Goal: Check status: Check status

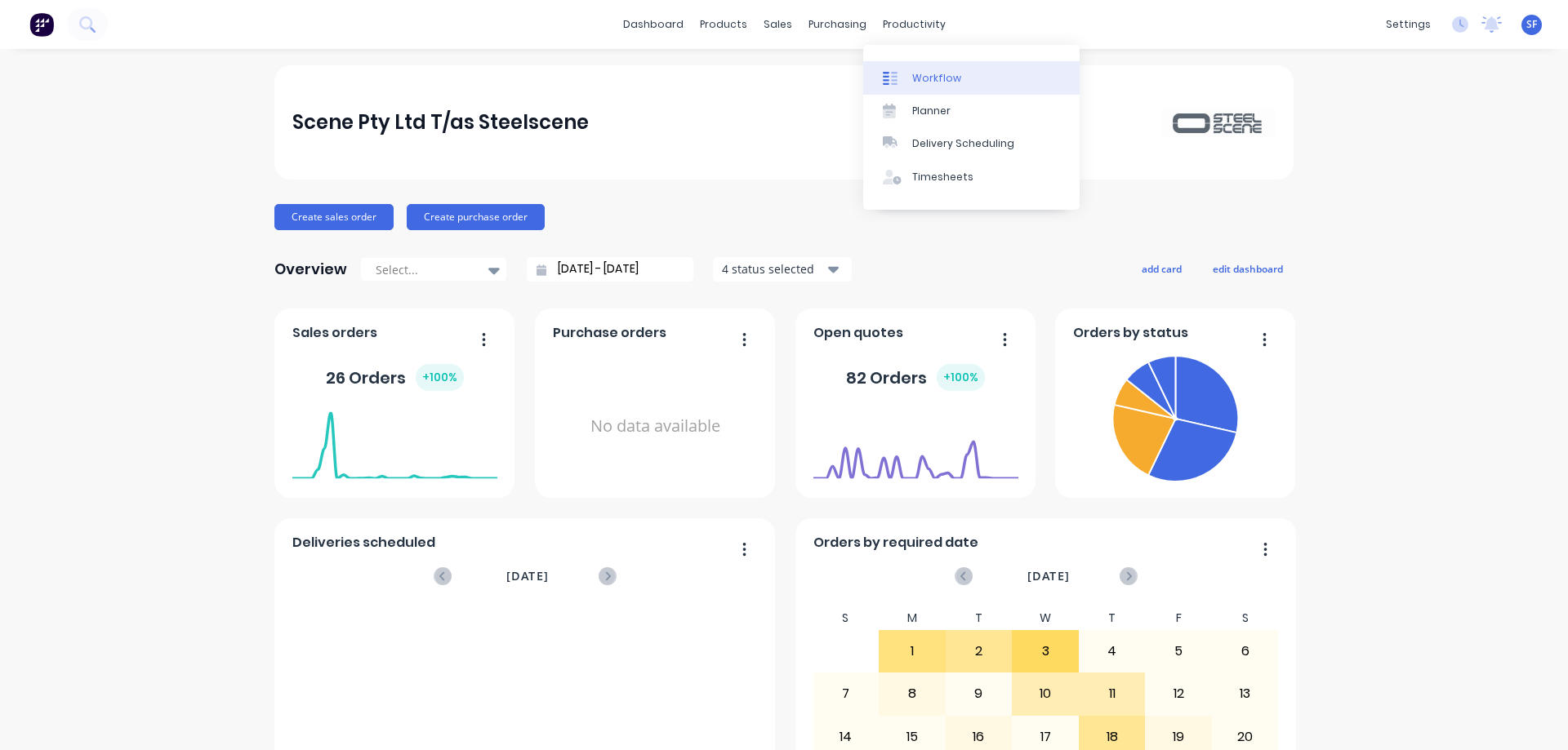
click at [924, 77] on div "Workflow" at bounding box center [936, 78] width 49 height 15
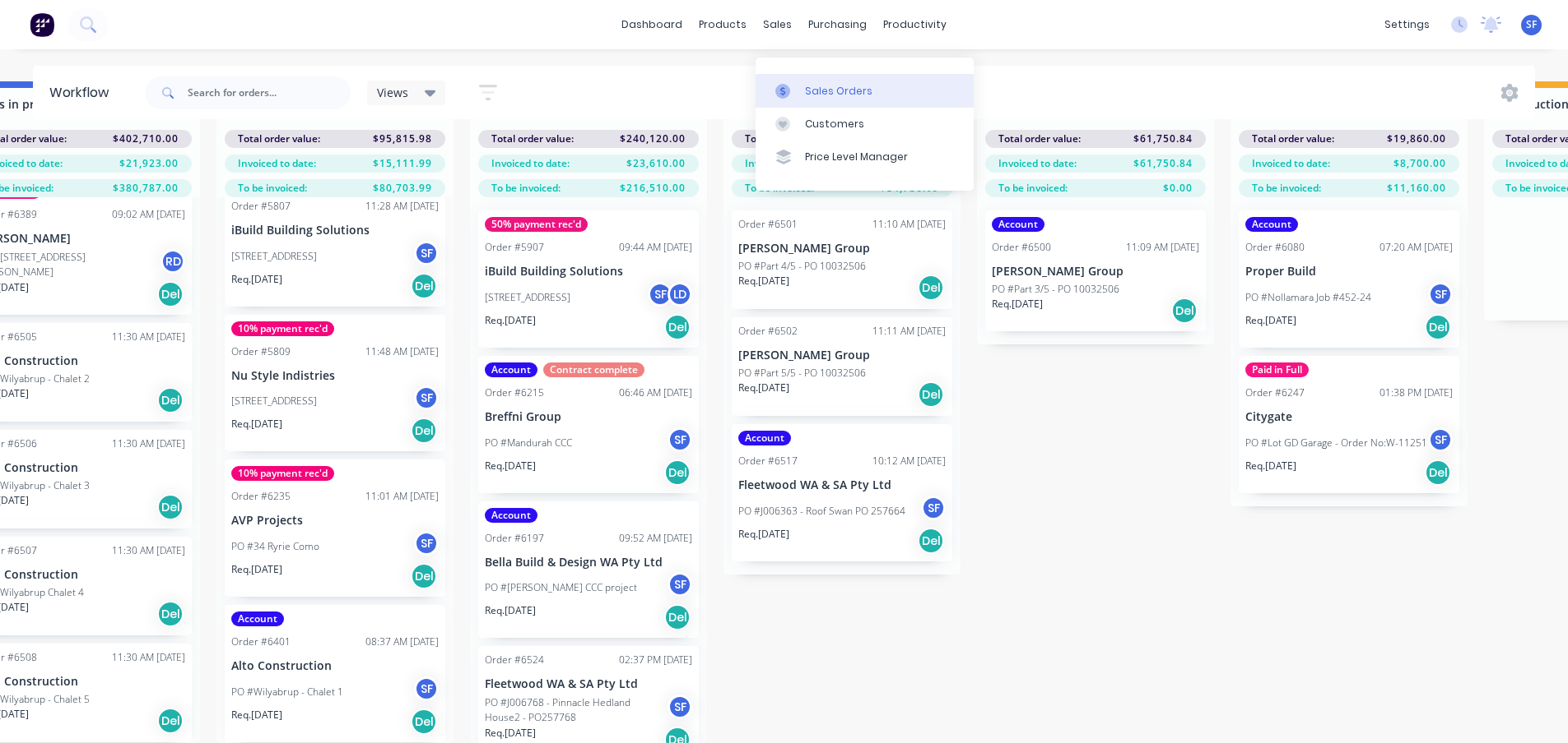
click at [809, 84] on div "Sales Orders" at bounding box center [838, 91] width 68 height 15
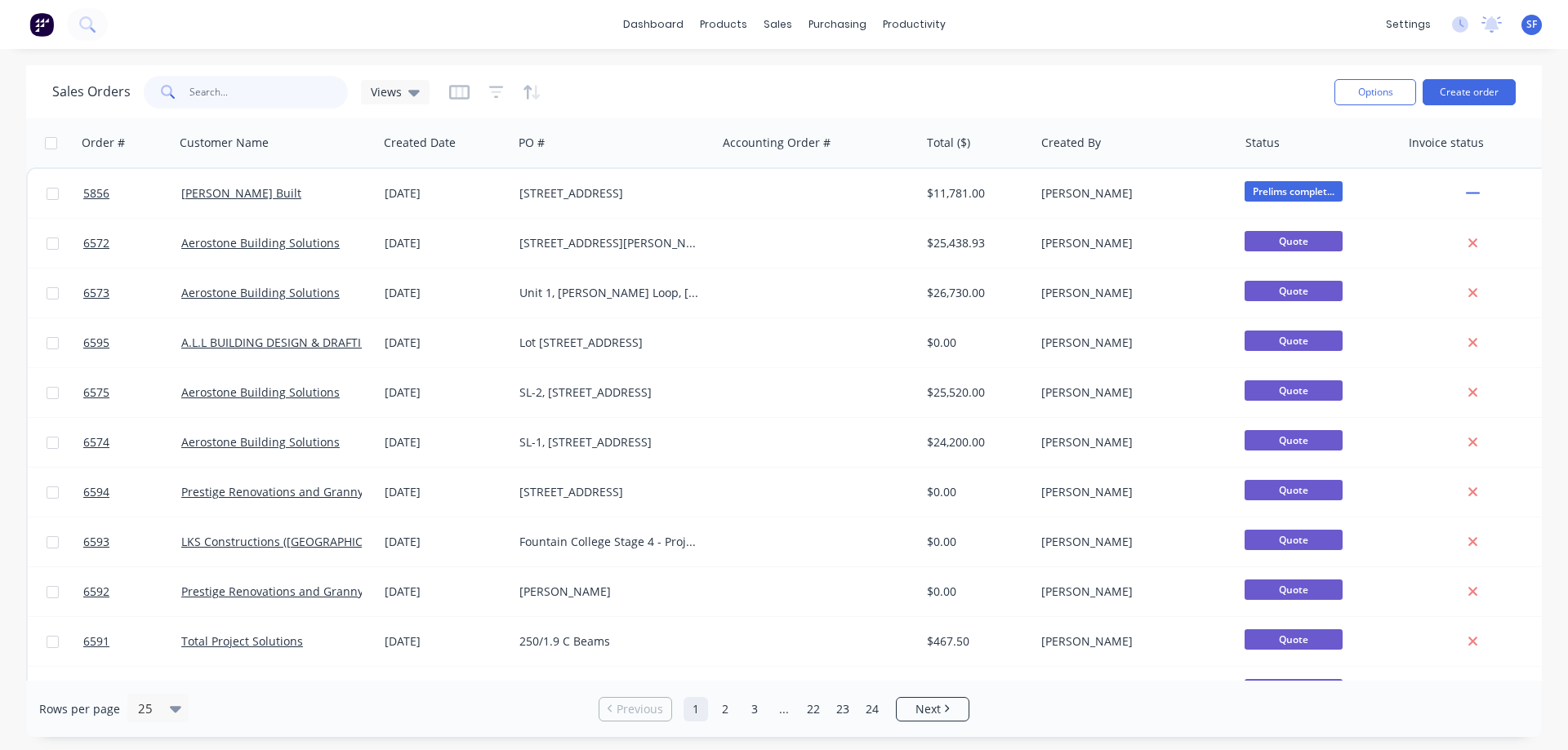
click at [245, 95] on input "text" at bounding box center [269, 92] width 159 height 33
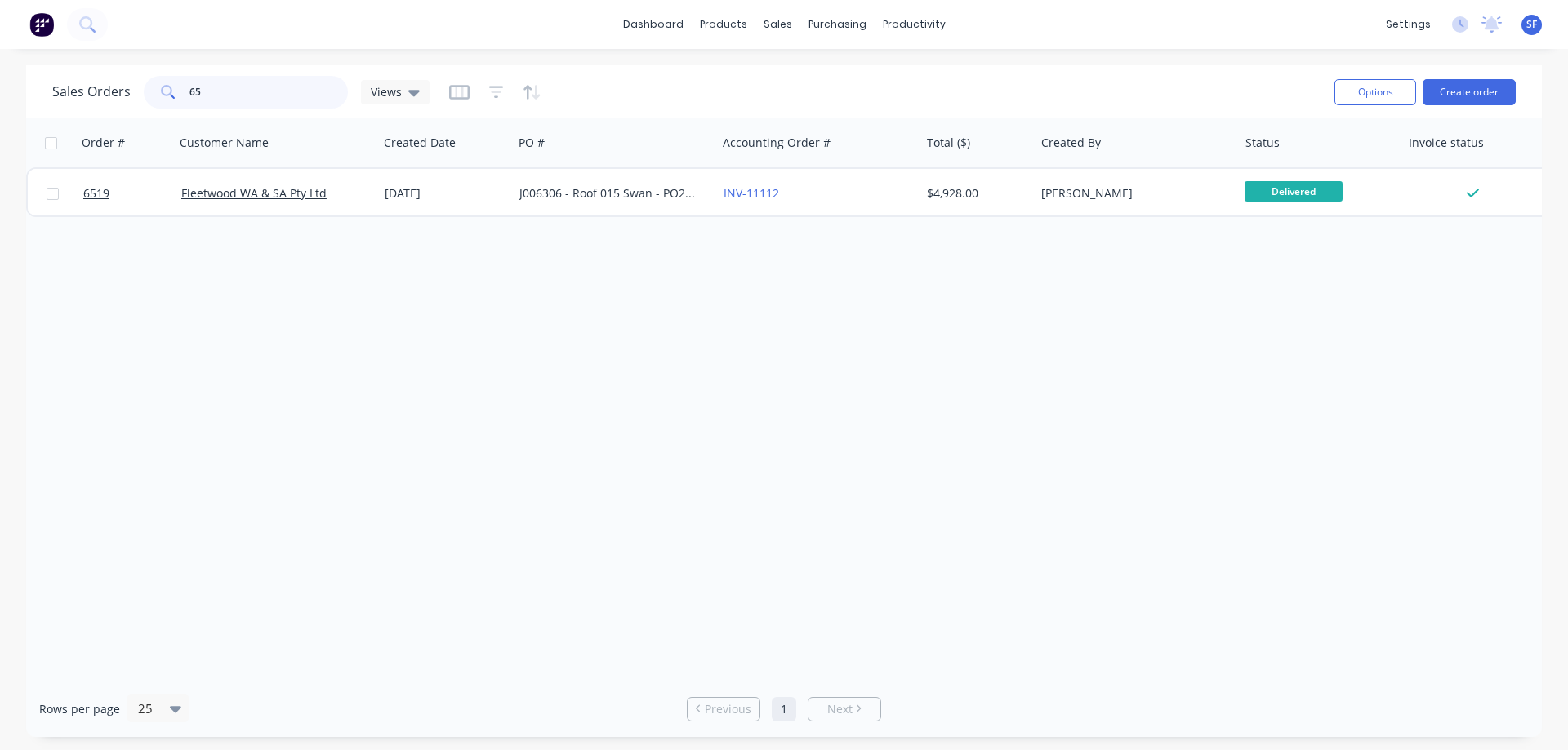
type input "6"
